Goal: Ask a question: Seek information or help from site administrators or community

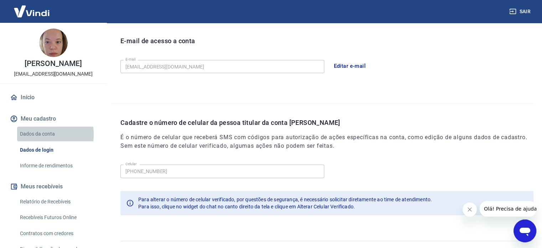
click at [38, 134] on link "Dados da conta" at bounding box center [57, 134] width 81 height 15
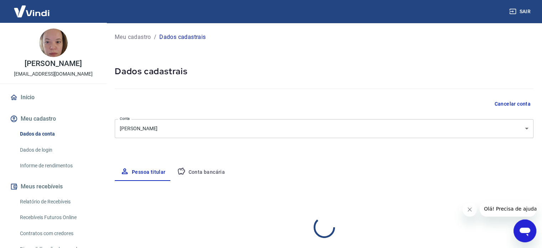
select select "SP"
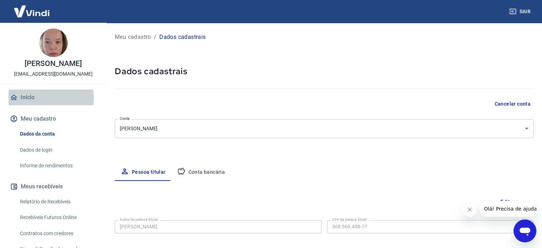
click at [29, 98] on link "Início" at bounding box center [53, 97] width 89 height 16
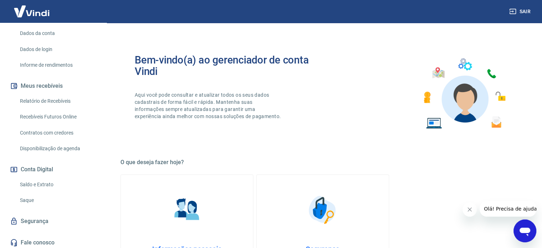
scroll to position [143, 0]
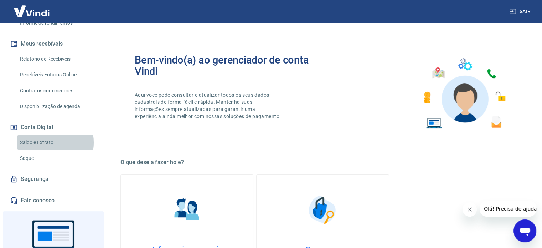
click at [38, 142] on link "Saldo e Extrato" at bounding box center [57, 142] width 81 height 15
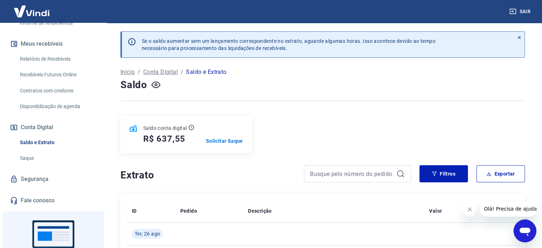
click at [518, 226] on div "Abrir janela de mensagens" at bounding box center [524, 230] width 21 height 21
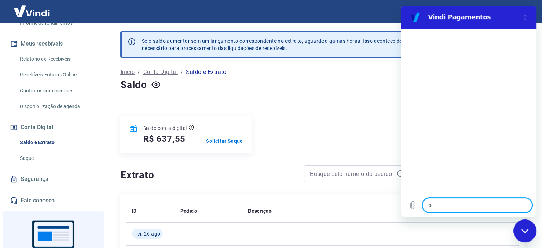
type textarea "oi"
type textarea "x"
type textarea "a"
type textarea "x"
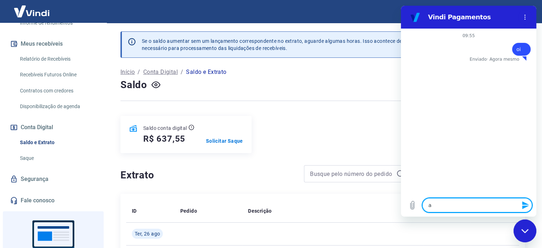
type textarea "at"
type textarea "x"
type textarea "ate"
type textarea "x"
type textarea "aten"
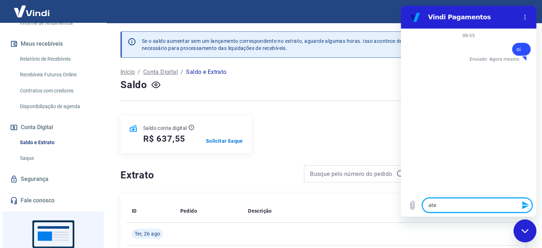
type textarea "x"
type textarea "atend"
type textarea "x"
type textarea "atende"
type textarea "x"
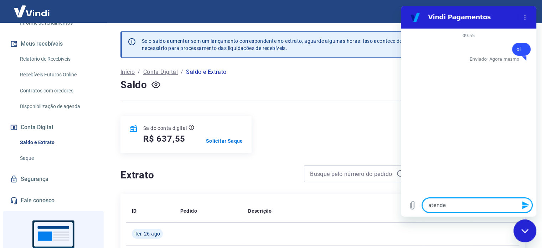
type textarea "atenden"
type textarea "x"
type textarea "atendent"
type textarea "x"
type textarea "atendente"
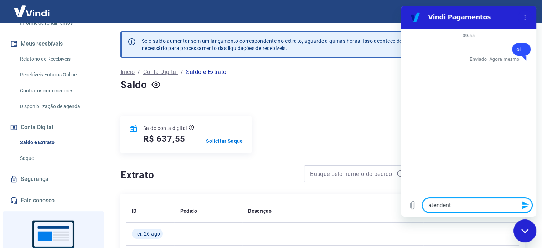
type textarea "x"
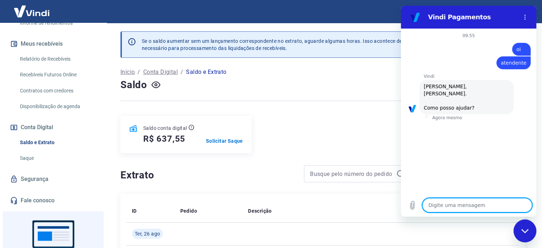
type textarea "x"
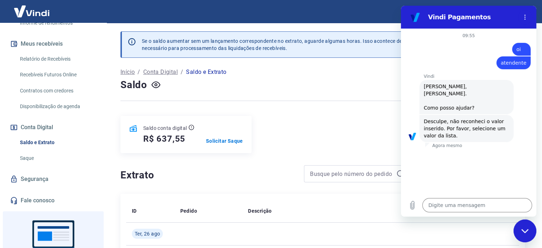
click at [515, 61] on span "atendente" at bounding box center [514, 63] width 26 height 6
copy span "atendente"
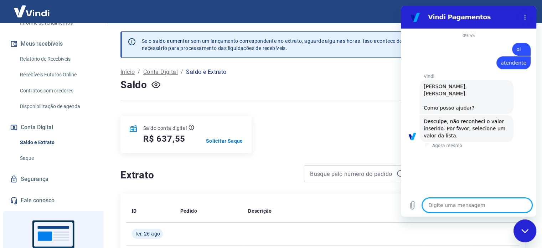
click at [471, 199] on textarea at bounding box center [477, 205] width 110 height 14
paste textarea "atendente"
type textarea "atendente"
type textarea "x"
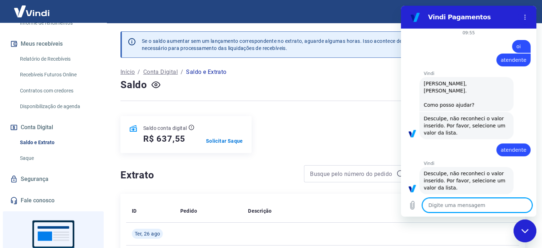
scroll to position [4, 0]
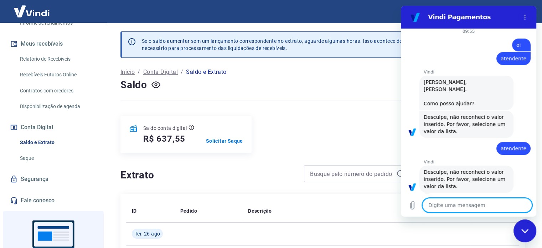
paste textarea "atendente"
type textarea "atendente"
type textarea "x"
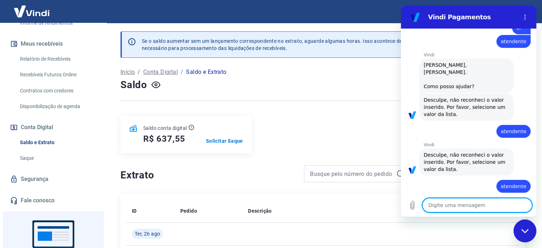
type textarea "x"
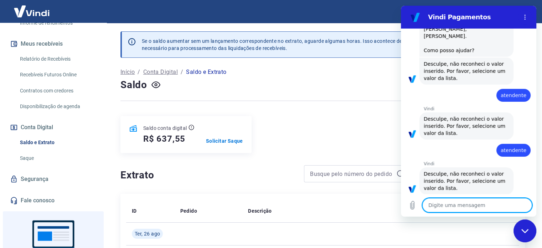
scroll to position [59, 0]
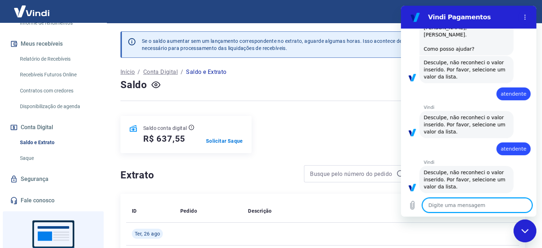
type textarea "a"
type textarea "x"
type textarea "aj"
type textarea "x"
type textarea "aju"
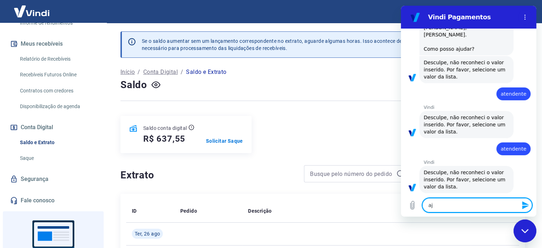
type textarea "x"
type textarea "ajud"
type textarea "x"
type textarea "ajuda"
type textarea "x"
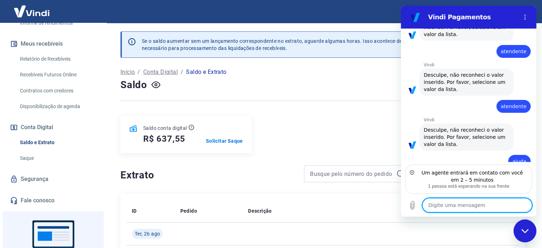
scroll to position [133, 0]
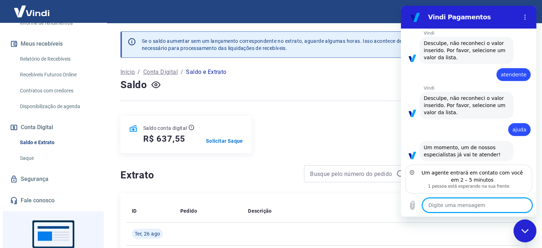
click at [476, 202] on textarea at bounding box center [477, 205] width 110 height 14
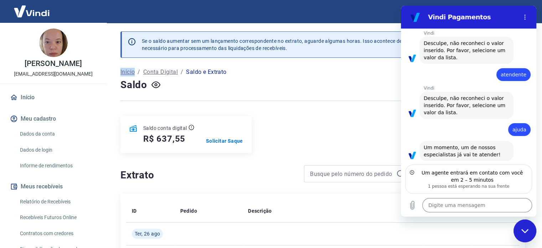
type textarea "x"
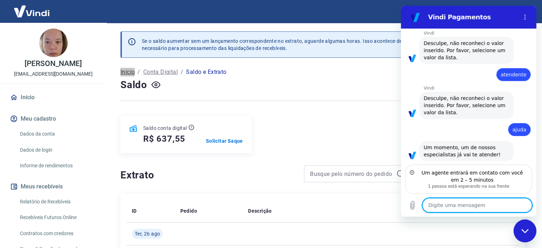
click at [471, 204] on textarea at bounding box center [477, 205] width 110 height 14
type textarea "B"
type textarea "x"
type textarea "Bo"
type textarea "x"
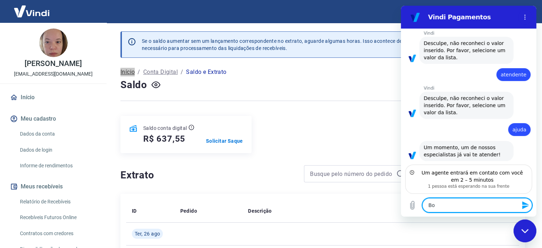
type textarea "Bom"
type textarea "x"
type textarea "Bom"
type textarea "x"
type textarea "Bom d"
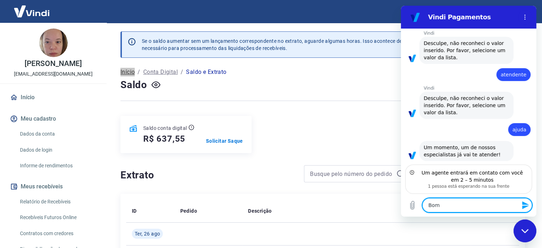
type textarea "x"
type textarea "Bom di"
type textarea "x"
type textarea "Bom dia"
type textarea "x"
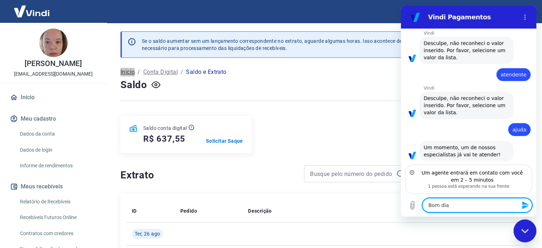
type textarea "Bom dia."
type textarea "x"
type textarea "Bom dia."
type textarea "x"
type textarea "Bom dia. E"
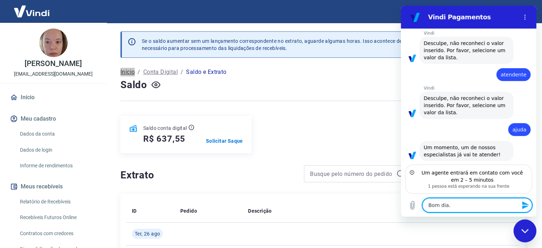
type textarea "x"
type textarea "Bom dia. Es"
type textarea "x"
type textarea "Bom dia. E"
type textarea "x"
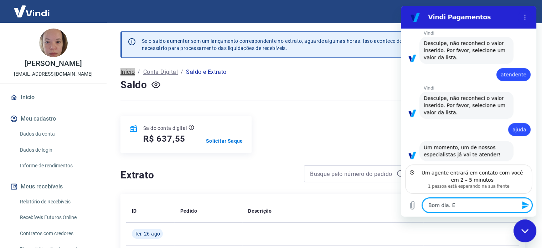
type textarea "Bom dia."
type textarea "x"
type textarea "Bom dia. R"
type textarea "x"
type textarea "Bom dia. Re"
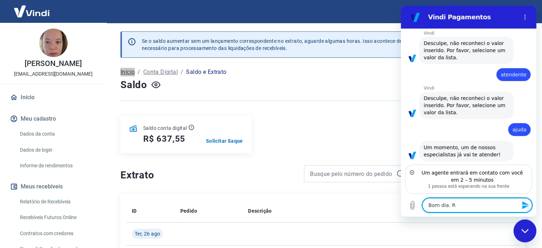
type textarea "x"
type textarea "Bom dia. Rec"
type textarea "x"
type textarea "Bom dia. Rece"
type textarea "x"
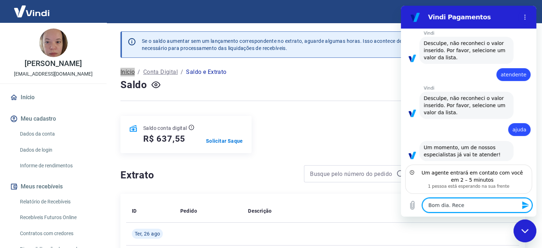
type textarea "Bom dia. Receb"
type textarea "x"
type textarea "Bom dia. Recebi"
type textarea "x"
type textarea "Bom dia. Recebi"
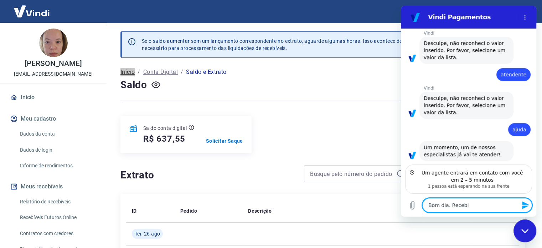
type textarea "x"
type textarea "Bom dia. Recebi u"
type textarea "x"
type textarea "Bom dia. Recebi um"
type textarea "x"
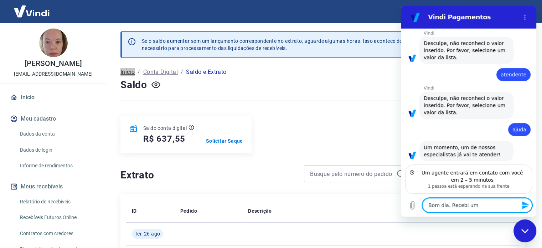
type textarea "Bom dia. Recebi um"
type textarea "x"
type textarea "Bom dia. Recebi um e"
type textarea "x"
type textarea "Bom dia. Recebi um em"
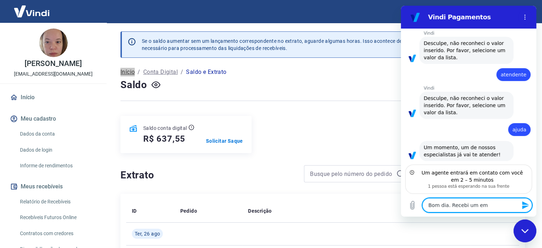
type textarea "x"
type textarea "Bom dia. Recebi um ema"
type textarea "x"
type textarea "Bom dia. Recebi um emai"
type textarea "x"
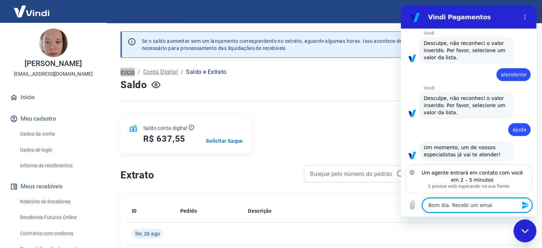
type textarea "Bom dia. Recebi um email"
type textarea "x"
type textarea "Bom dia. Recebi um email"
type textarea "x"
type textarea "Bom dia. Recebi um email f"
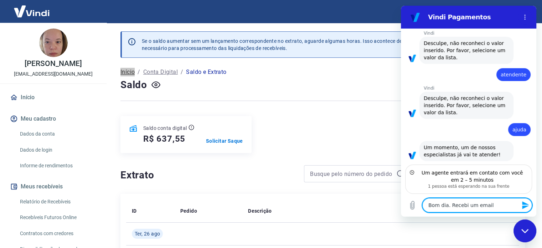
type textarea "x"
type textarea "Bom dia. Recebi um email fa"
type textarea "x"
type textarea "Bom dia. Recebi um email fal"
type textarea "x"
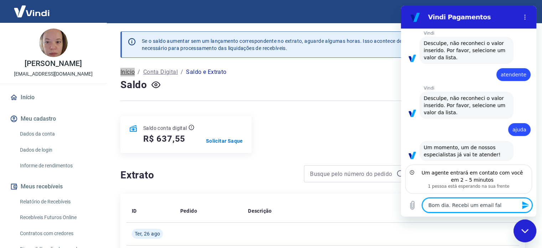
type textarea "Bom dia. Recebi um email fala"
type textarea "x"
type textarea "Bom dia. Recebi um email falan"
type textarea "x"
type textarea "Bom dia. Recebi um email faland"
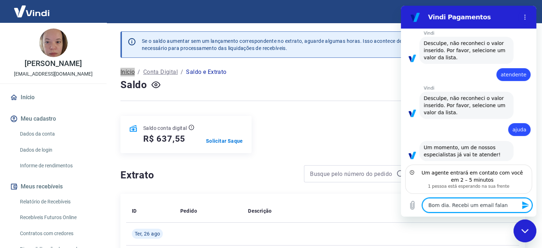
type textarea "x"
type textarea "Bom dia. Recebi um email falando"
type textarea "x"
type textarea "Bom dia. Recebi um email falando"
type textarea "x"
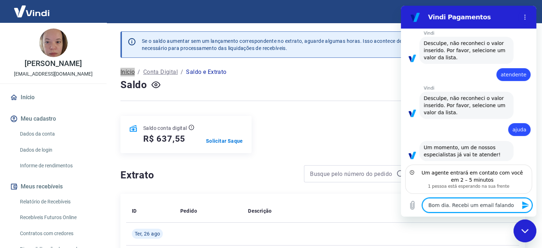
type textarea "Bom dia. Recebi um email falando q"
type textarea "x"
type textarea "Bom dia. Recebi um email falando qu"
type textarea "x"
type textarea "Bom dia. Recebi um email falando que"
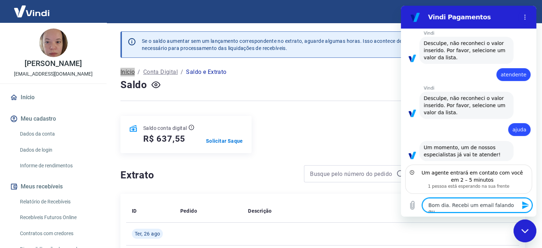
type textarea "x"
type textarea "Bom dia. Recebi um email falando que"
type textarea "x"
type textarea "Bom dia. Recebi um email falando que m"
type textarea "x"
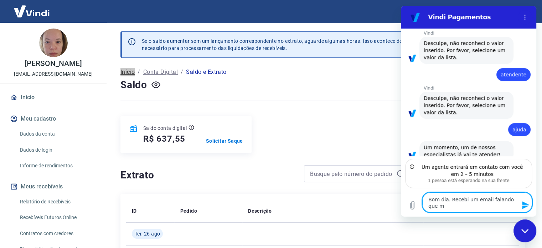
type textarea "Bom dia. Recebi um email falando que mi"
type textarea "x"
type textarea "Bom dia. Recebi um email falando que min"
type textarea "x"
type textarea "Bom dia. Recebi um email falando que minh"
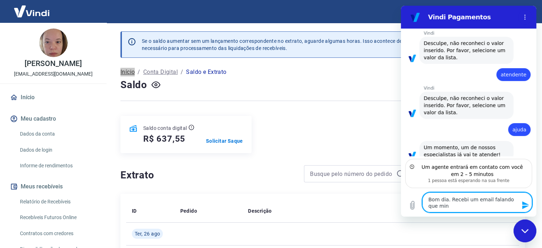
type textarea "x"
type textarea "Bom dia. Recebi um email falando que minha"
type textarea "x"
type textarea "Bom dia. Recebi um email falando que minha"
type textarea "x"
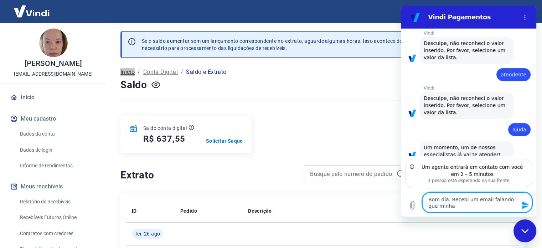
type textarea "Bom dia. Recebi um email falando que minha c"
type textarea "x"
type textarea "Bom dia. Recebi um email falando que minha co"
type textarea "x"
type textarea "Bom dia. Recebi um email falando que minha con"
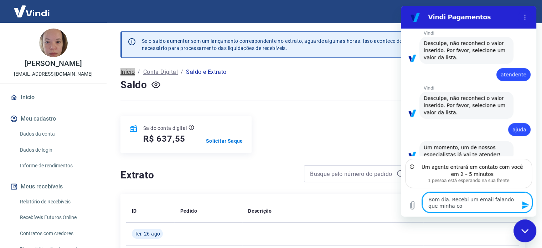
type textarea "x"
type textarea "Bom dia. Recebi um email falando que minha cont"
type textarea "x"
type textarea "Bom dia. Recebi um email falando que minha conta"
type textarea "x"
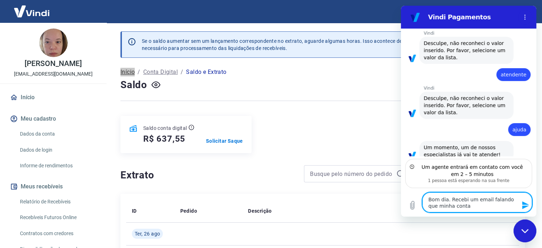
type textarea "Bom dia. Recebi um email falando que minha conta"
type textarea "x"
type textarea "Bom dia. Recebi um email falando que minha conta d"
type textarea "x"
type textarea "Bom dia. Recebi um email falando que minha conta di"
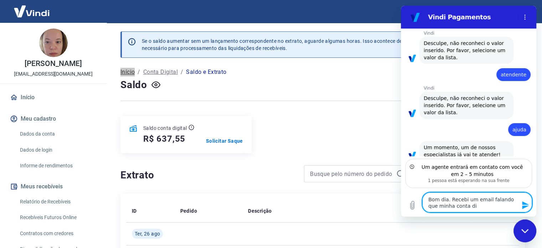
type textarea "x"
type textarea "Bom dia. Recebi um email falando que minha conta dig"
type textarea "x"
type textarea "Bom dia. Recebi um email falando que minha conta digi"
type textarea "x"
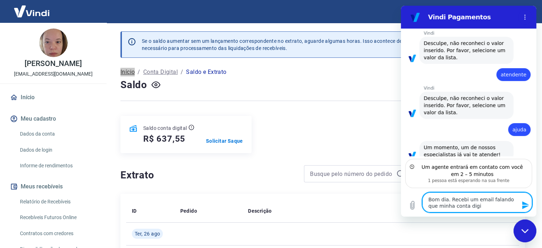
type textarea "Bom dia. Recebi um email falando que minha conta digia"
type textarea "x"
type textarea "Bom dia. Recebi um email falando que minha conta digi"
type textarea "x"
type textarea "Bom dia. Recebi um email falando que minha conta digit"
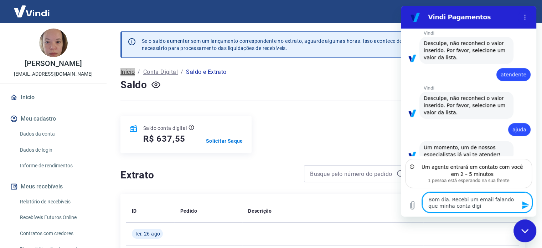
type textarea "x"
type textarea "Bom dia. Recebi um email falando que minha conta digita"
type textarea "x"
type textarea "Bom dia. Recebi um email falando que minha conta digital"
type textarea "x"
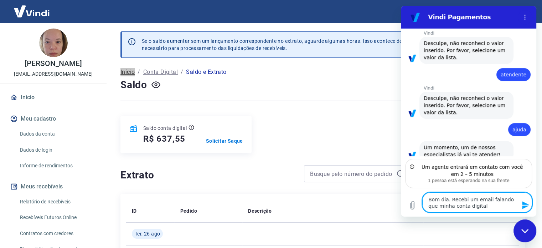
type textarea "Bom dia. Recebi um email falando que minha conta digital"
type textarea "x"
type textarea "Bom dia. Recebi um email falando que minha conta digital v"
type textarea "x"
type textarea "Bom dia. Recebi um email falando que minha conta digital va"
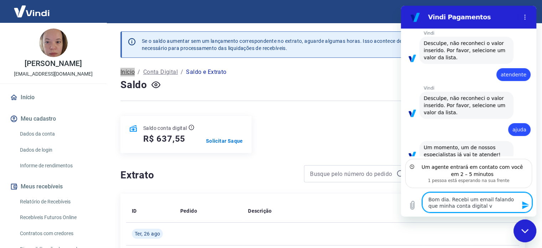
type textarea "x"
type textarea "Bom dia. Recebi um email falando que minha conta digital vai"
type textarea "x"
type textarea "Bom dia. Recebi um email falando que minha conta digital vai"
type textarea "x"
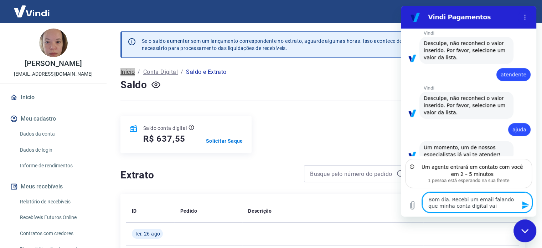
type textarea "Bom dia. Recebi um email falando que minha conta digital vai s"
type textarea "x"
type textarea "Bom dia. Recebi um email falando que minha conta digital vai se"
type textarea "x"
type textarea "Bom dia. Recebi um email falando que minha conta digital vai ser"
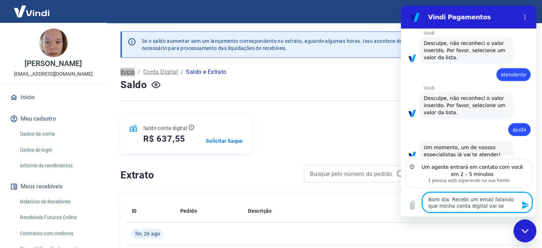
type textarea "x"
type textarea "Bom dia. Recebi um email falando que minha conta digital vai ser"
type textarea "x"
type textarea "Bom dia. Recebi um email falando que minha conta digital vai ser e"
type textarea "x"
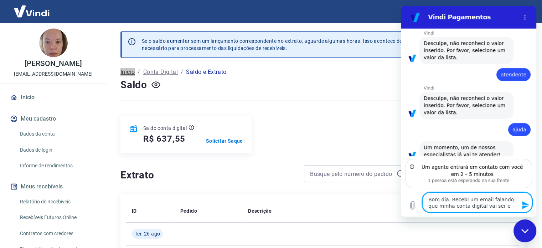
type textarea "Bom dia. Recebi um email falando que minha conta digital vai ser en"
type textarea "x"
type textarea "Bom dia. Recebi um email falando que minha conta digital vai ser enc"
type textarea "x"
type textarea "Bom dia. Recebi um email falando que minha conta digital vai ser ence"
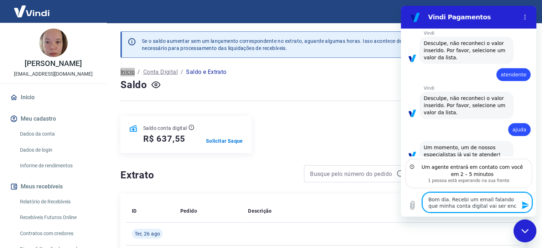
type textarea "x"
type textarea "Bom dia. Recebi um email falando que minha conta digital vai ser encer"
type textarea "x"
type textarea "Bom dia. Recebi um email falando que minha conta digital vai ser encerr"
type textarea "x"
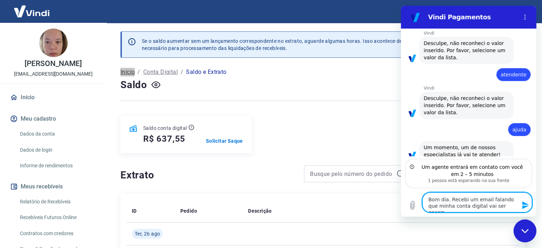
type textarea "Bom dia. Recebi um email falando que minha conta digital vai ser encerra"
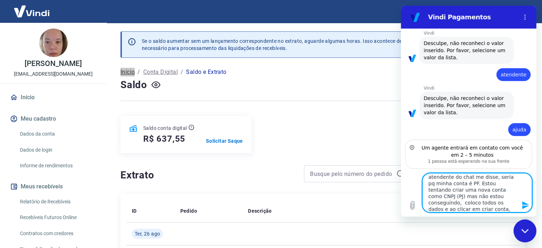
scroll to position [158, 0]
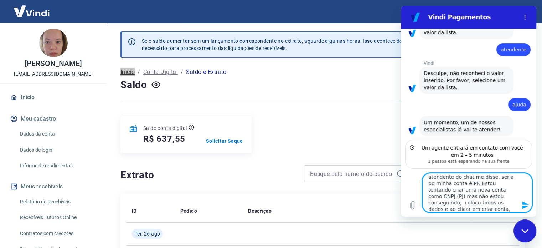
click at [466, 197] on textarea "Bom dia. Recebi um email falando que minha conta digital vai ser encerrada, e p…" at bounding box center [477, 192] width 110 height 39
click at [465, 201] on textarea "Bom dia. Recebi um email falando que minha conta digital vai ser encerrada, e p…" at bounding box center [477, 192] width 110 height 39
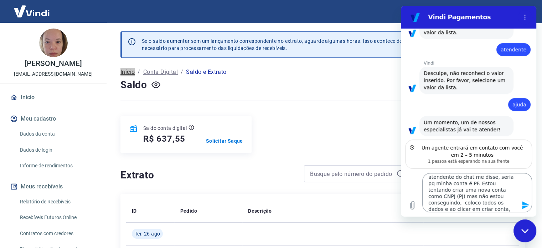
drag, startPoint x: 461, startPoint y: 213, endPoint x: 455, endPoint y: 209, distance: 7.1
click at [455, 209] on div "Digite uma mensagem Bom dia. Recebi um email falando que minha conta digital va…" at bounding box center [468, 193] width 135 height 48
click at [455, 209] on textarea "Bom dia. Recebi um email falando que minha conta digital vai ser encerrada, e p…" at bounding box center [477, 192] width 110 height 39
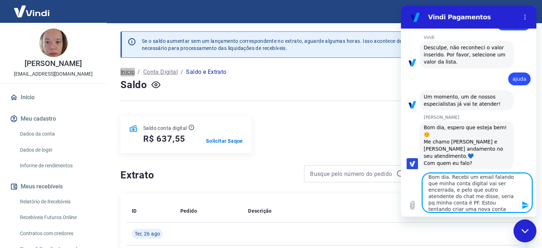
scroll to position [185, 0]
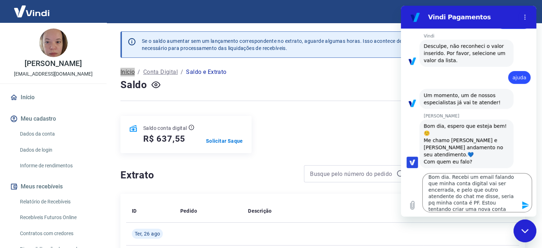
click at [447, 172] on div "Digite uma mensagem Bom dia. Recebi um email falando que minha conta digital va…" at bounding box center [468, 193] width 135 height 48
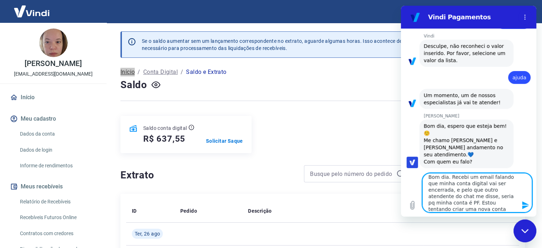
click at [449, 178] on textarea "Bom dia. Recebi um email falando que minha conta digital vai ser encerrada, e p…" at bounding box center [477, 192] width 110 height 39
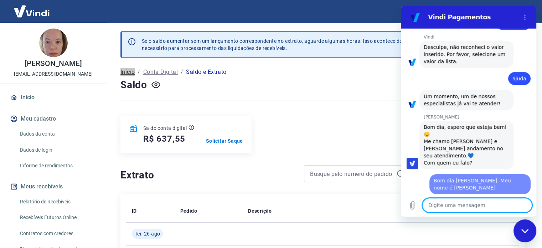
scroll to position [183, 0]
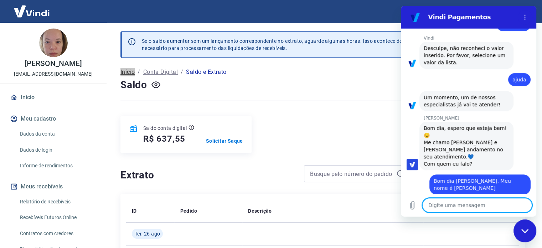
paste textarea "Recebi um email falando que minha conta digital vai ser encerrada, e pelo que o…"
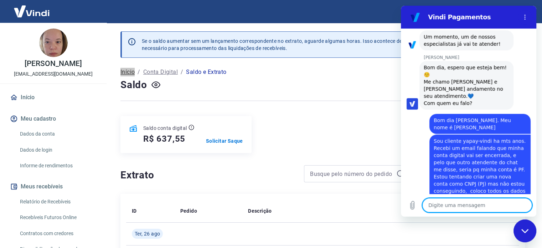
scroll to position [262, 0]
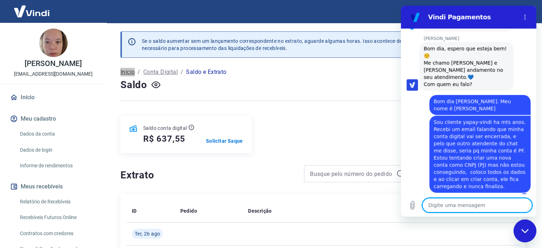
click at [509, 198] on textarea at bounding box center [477, 205] width 110 height 14
click at [499, 202] on textarea at bounding box center [477, 205] width 110 height 14
click at [499, 203] on textarea at bounding box center [477, 205] width 110 height 14
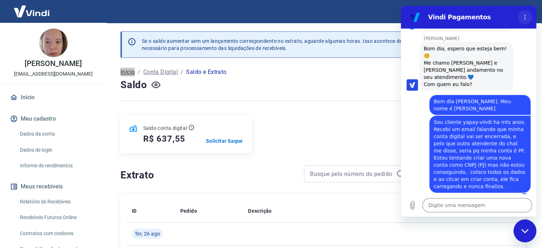
click at [521, 20] on button "Menu de opções" at bounding box center [525, 17] width 14 height 14
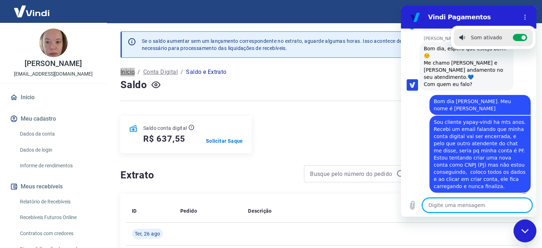
click at [467, 205] on textarea at bounding box center [477, 205] width 110 height 14
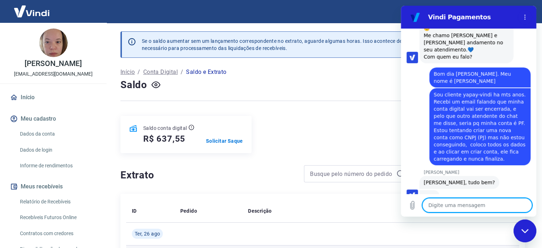
scroll to position [289, 0]
click at [466, 206] on textarea at bounding box center [477, 205] width 110 height 14
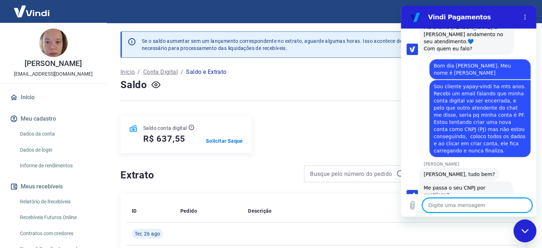
scroll to position [299, 0]
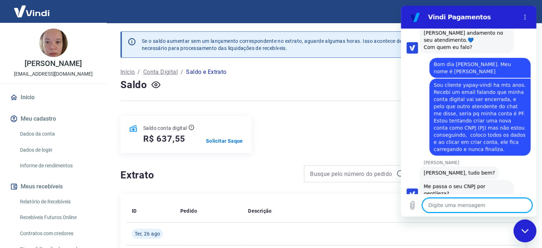
paste textarea "28.998.667/0001-44"
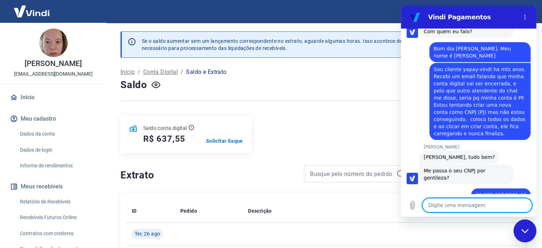
scroll to position [317, 0]
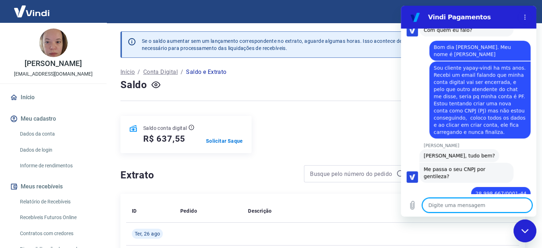
click at [447, 202] on textarea at bounding box center [477, 205] width 110 height 14
click at [444, 200] on textarea at bounding box center [477, 205] width 110 height 14
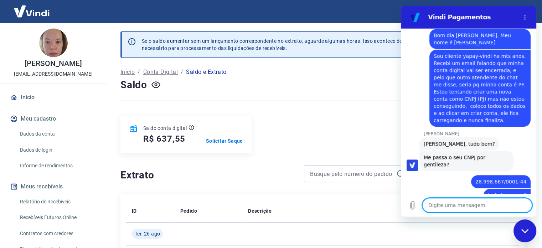
scroll to position [330, 0]
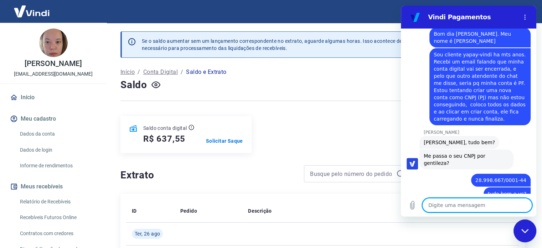
click at [461, 209] on textarea at bounding box center [477, 205] width 110 height 14
click at [468, 206] on textarea at bounding box center [477, 205] width 110 height 14
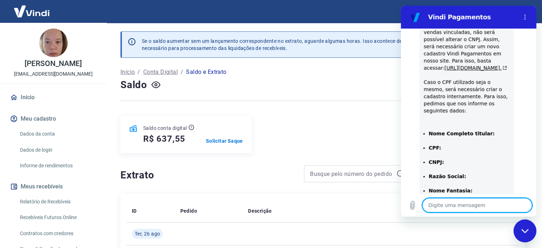
scroll to position [525, 0]
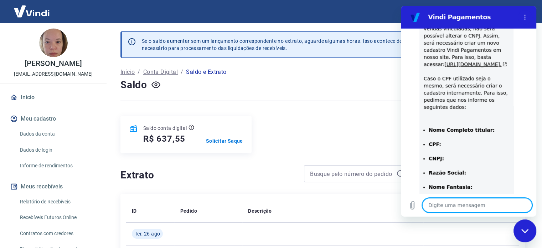
drag, startPoint x: 532, startPoint y: 170, endPoint x: 940, endPoint y: 144, distance: 408.9
click at [489, 206] on textarea at bounding box center [477, 205] width 110 height 14
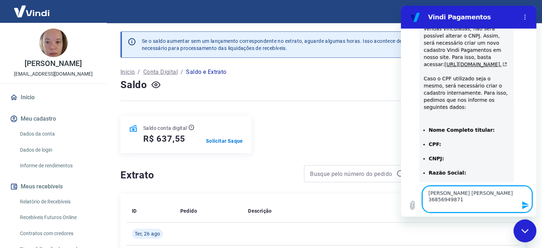
paste textarea "1.032,41"
paste textarea "28.998.667/0001-44"
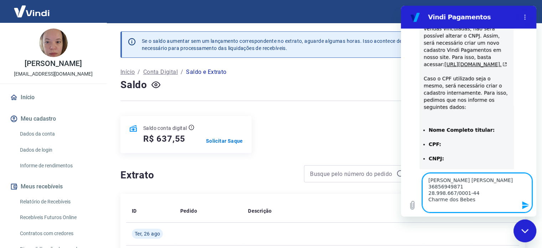
paste textarea "Charme dos Bebes"
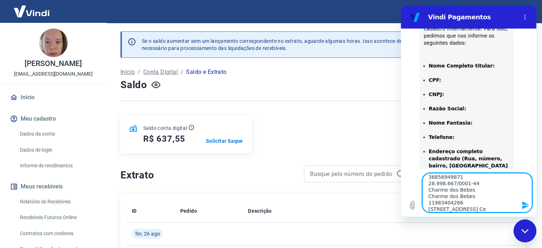
scroll to position [16, 0]
click at [515, 206] on textarea "[PERSON_NAME] 36856949871 28.998.667/0001-44 Charme dos Bebes Charme dos Bebes …" at bounding box center [477, 192] width 110 height 39
click at [511, 204] on textarea "[PERSON_NAME] 36856949871 28.998.667/0001-44 Charme dos Bebes Charme dos Bebes …" at bounding box center [477, 192] width 110 height 39
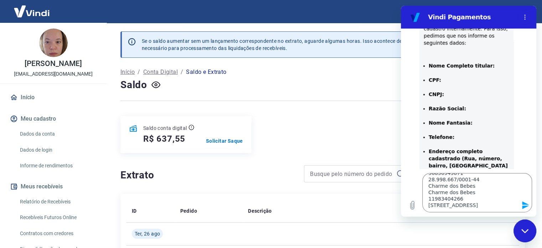
click at [531, 125] on div "[PERSON_NAME] diz: Como este cadastro já possui vendas vinculadas, não será pos…" at bounding box center [472, 155] width 130 height 410
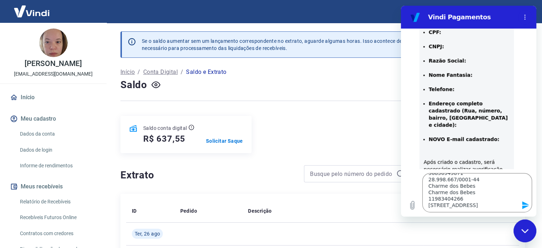
scroll to position [639, 0]
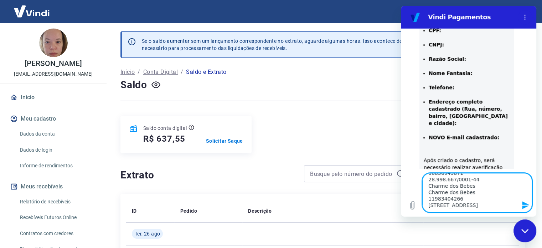
click at [512, 209] on textarea "[PERSON_NAME] 36856949871 28.998.667/0001-44 Charme dos Bebes Charme dos Bebes …" at bounding box center [477, 192] width 110 height 39
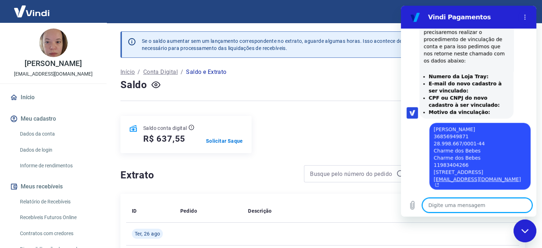
scroll to position [861, 0]
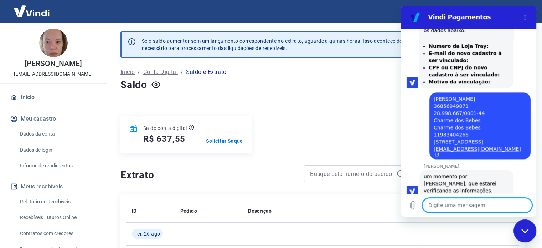
click at [457, 208] on textarea at bounding box center [477, 205] width 110 height 14
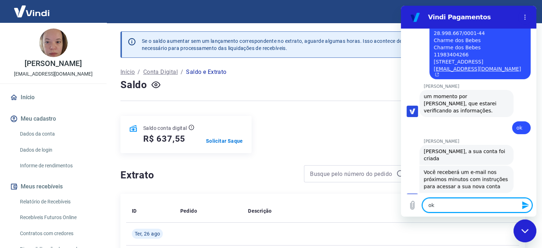
scroll to position [941, 0]
click at [473, 202] on textarea "ok" at bounding box center [477, 205] width 110 height 14
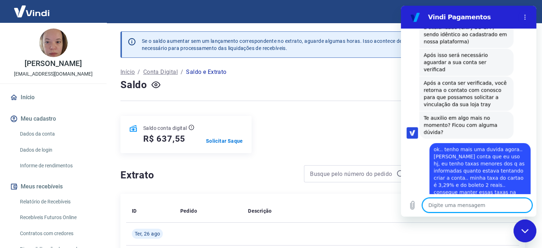
scroll to position [1255, 0]
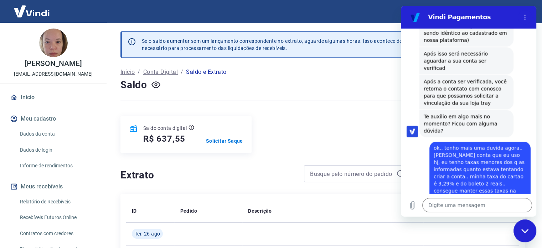
click div "[PERSON_NAME] diz: Após a conta ser verificada, você retorna o contato com cono…"
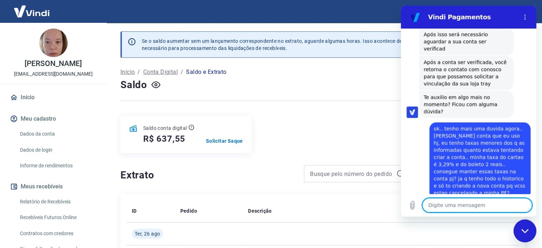
scroll to position [1279, 0]
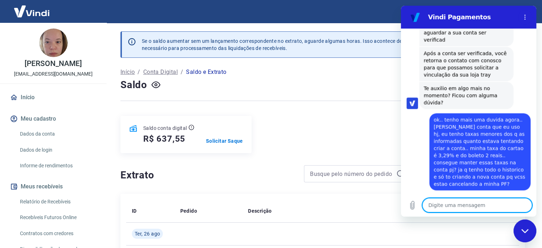
click at [507, 208] on textarea at bounding box center [477, 205] width 110 height 14
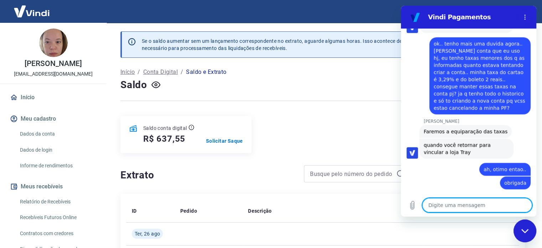
scroll to position [1361, 0]
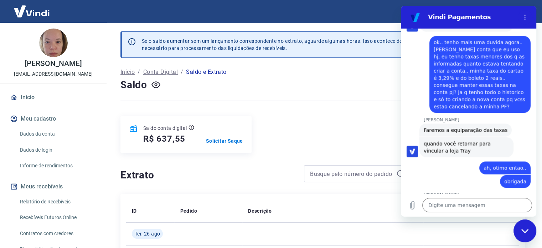
click at [462, 195] on div "Digite uma mensagem x" at bounding box center [468, 205] width 135 height 23
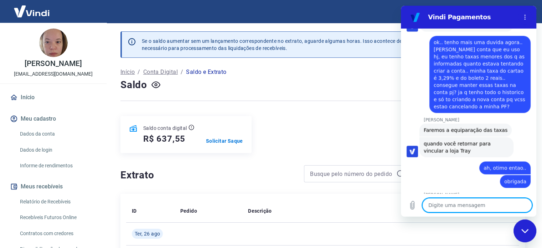
click at [462, 201] on textarea at bounding box center [477, 205] width 110 height 14
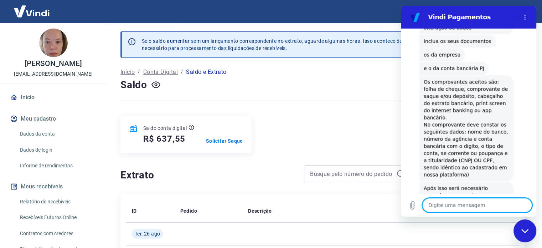
scroll to position [1126, 0]
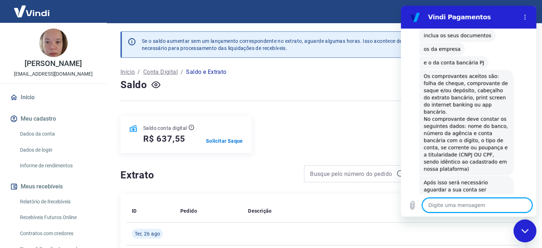
click at [477, 206] on textarea at bounding box center [477, 205] width 110 height 14
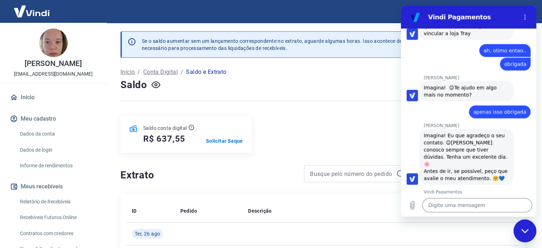
click at [519, 229] on div "Fechar janela de mensagens" at bounding box center [524, 230] width 21 height 21
